Goal: Go to known website: Access a specific website the user already knows

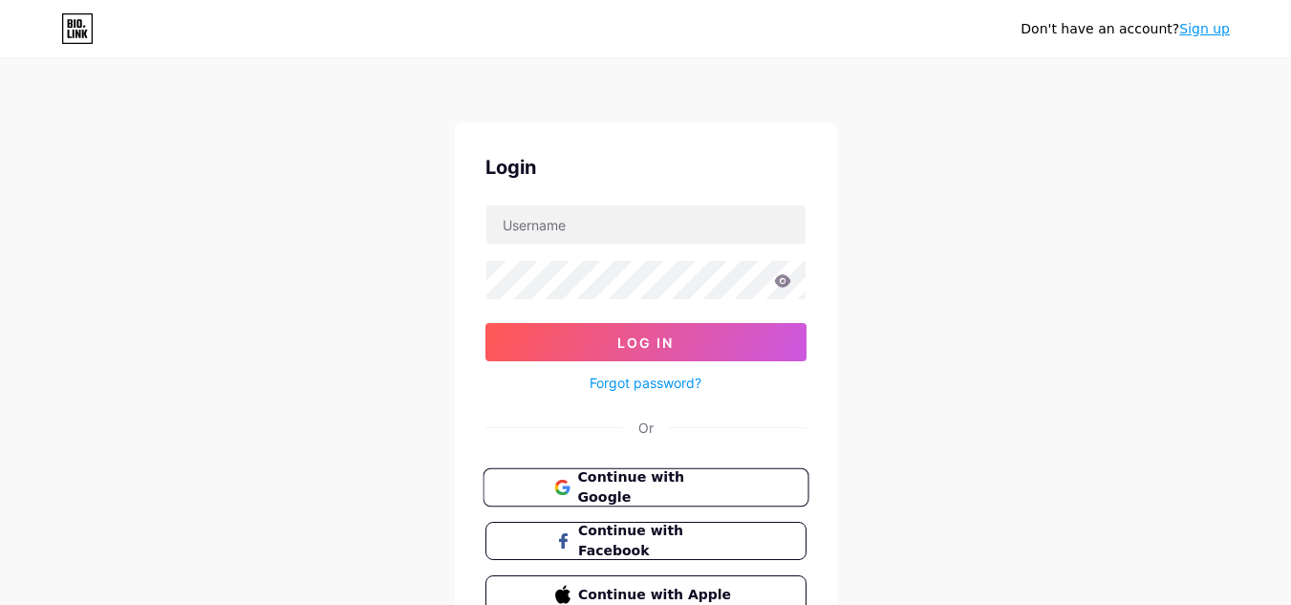
click at [567, 469] on button "Continue with Google" at bounding box center [645, 487] width 326 height 39
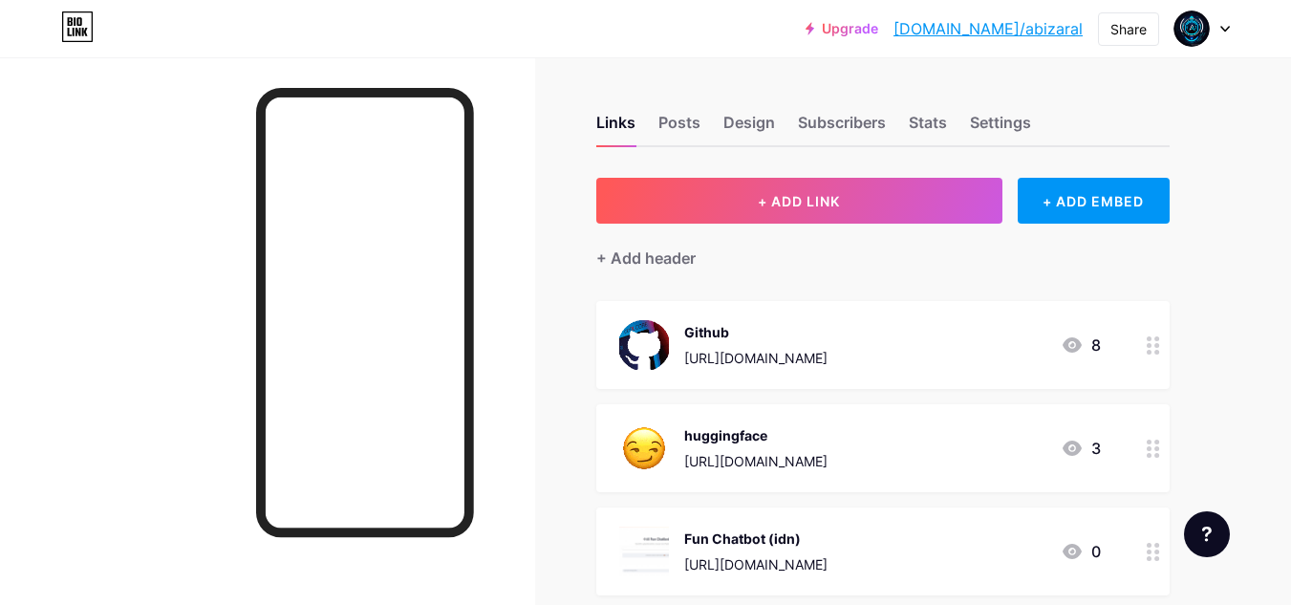
click at [1021, 33] on link "[DOMAIN_NAME]/abizaral" at bounding box center [987, 28] width 189 height 23
